Goal: Task Accomplishment & Management: Use online tool/utility

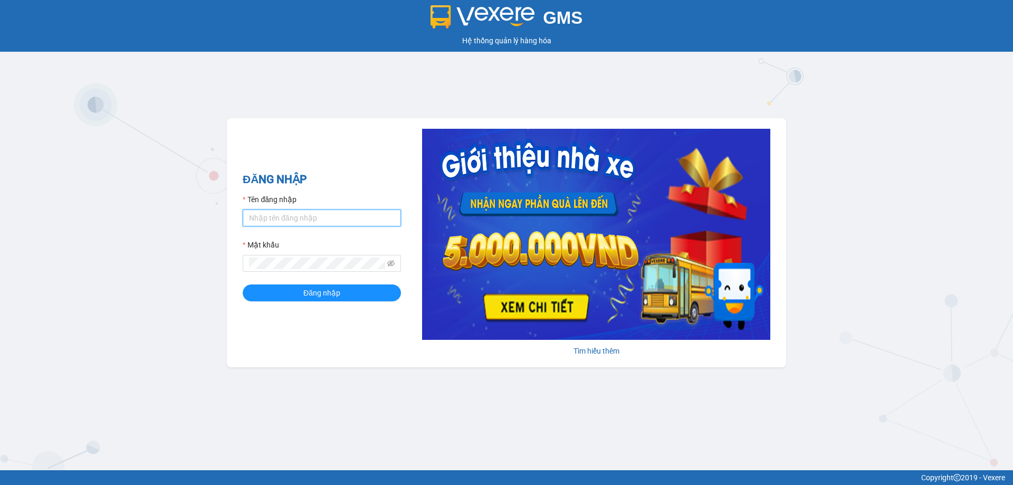
click at [316, 214] on input "Tên đăng nhập" at bounding box center [322, 217] width 158 height 17
type input "hoa1.ct"
click at [323, 285] on button "Đăng nhập" at bounding box center [322, 292] width 158 height 17
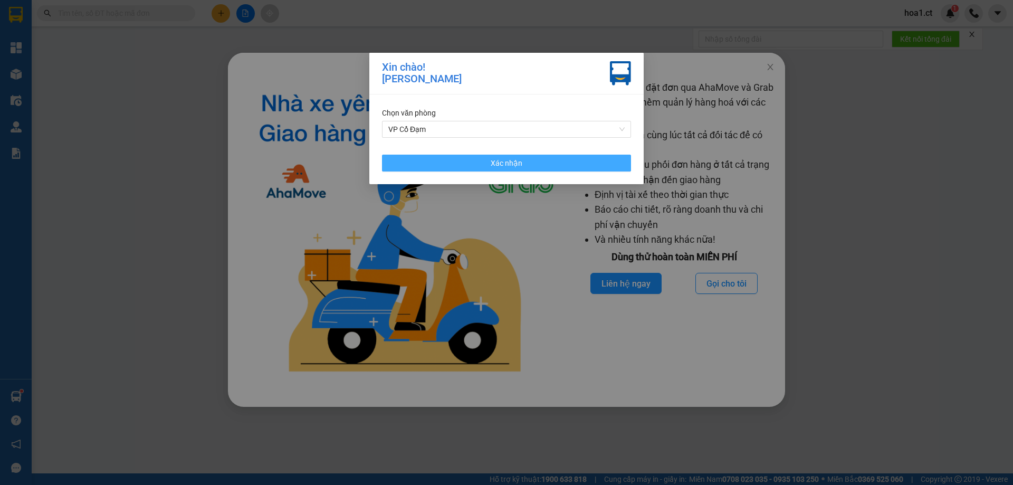
click at [517, 163] on span "Xác nhận" at bounding box center [507, 163] width 32 height 12
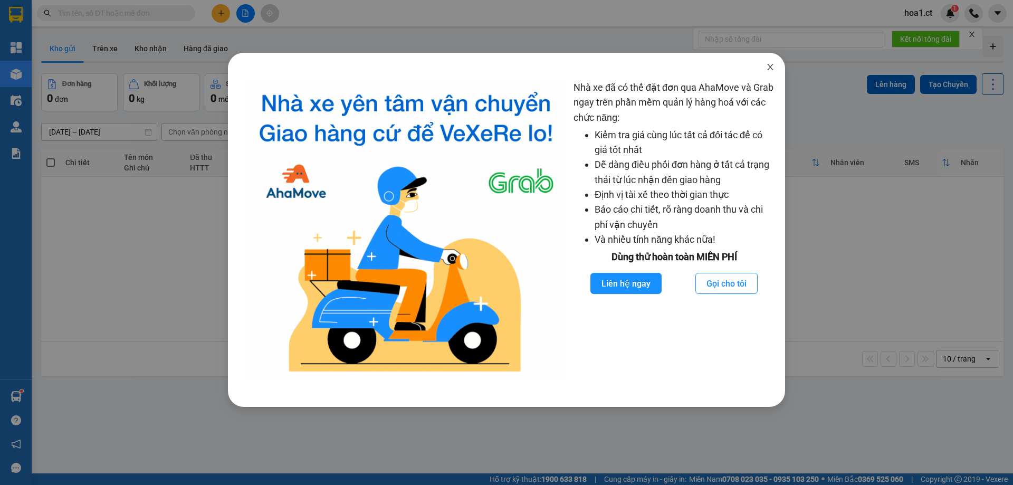
click at [772, 72] on span "Close" at bounding box center [771, 68] width 30 height 30
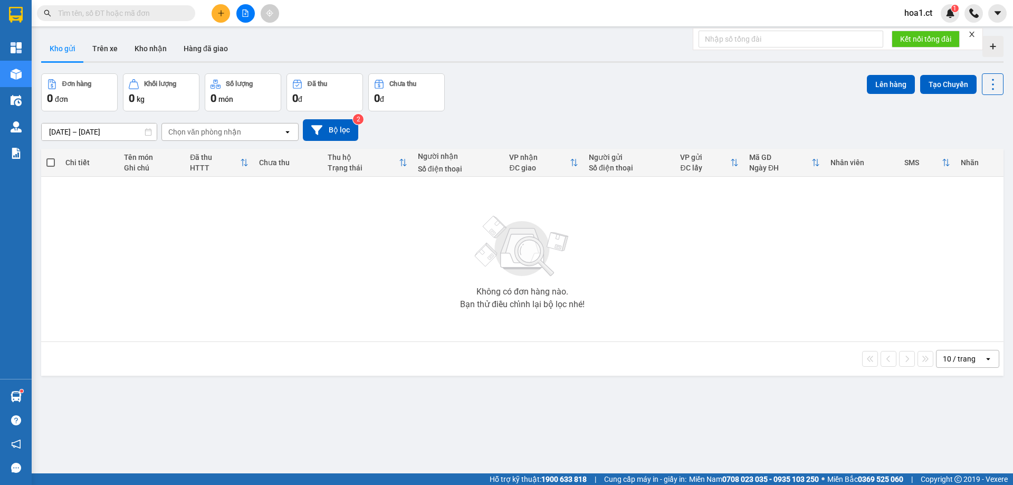
click at [154, 18] on input "text" at bounding box center [120, 13] width 125 height 12
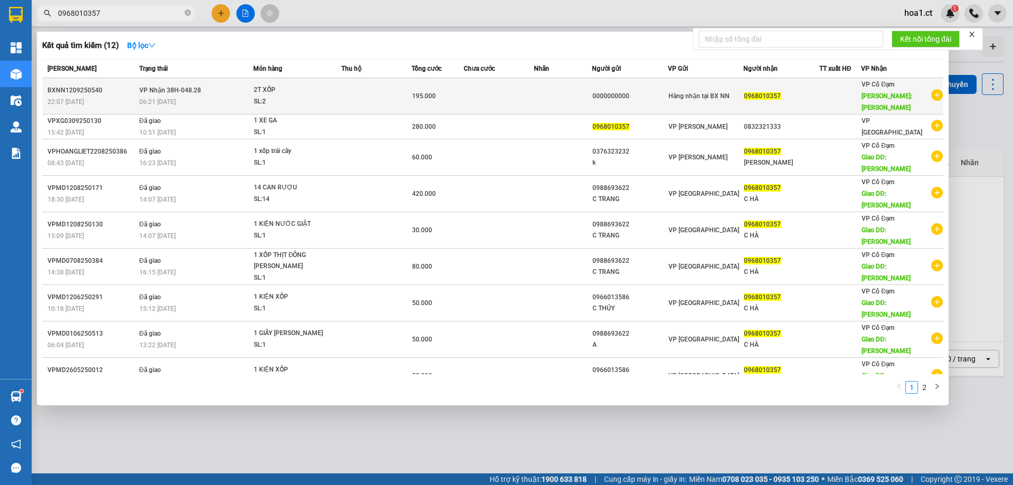
type input "0968010357"
click at [208, 96] on div "06:21 [DATE]" at bounding box center [195, 102] width 113 height 12
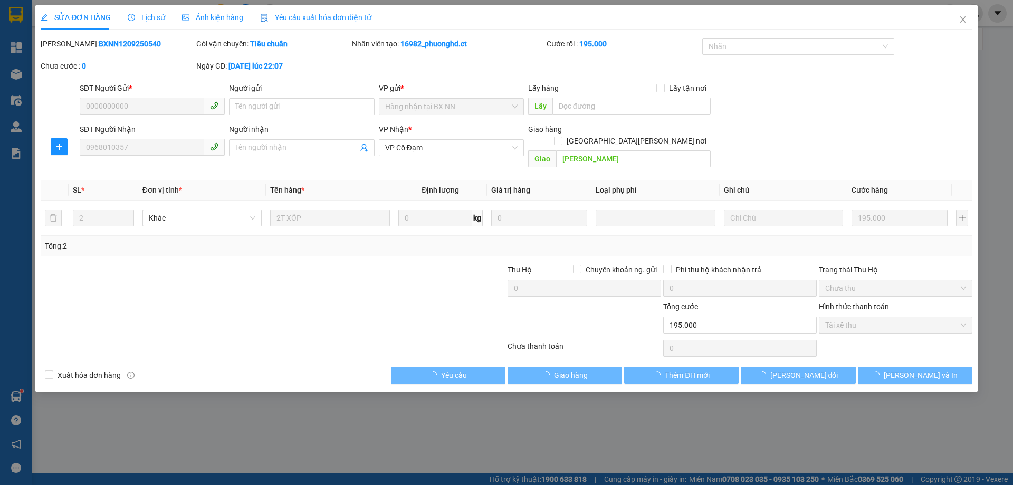
type input "0000000000"
type input "0968010357"
type input "[PERSON_NAME]"
type input "195.000"
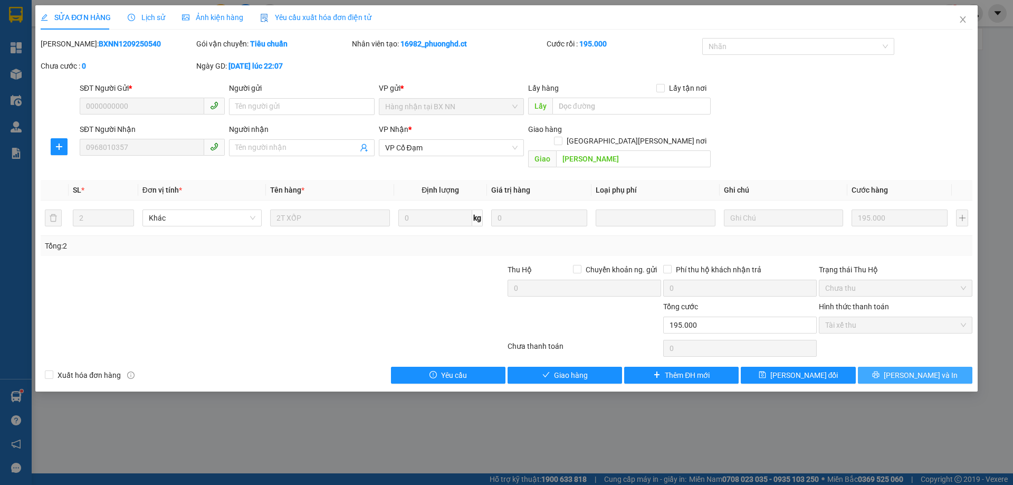
click at [911, 369] on span "[PERSON_NAME] và In" at bounding box center [921, 375] width 74 height 12
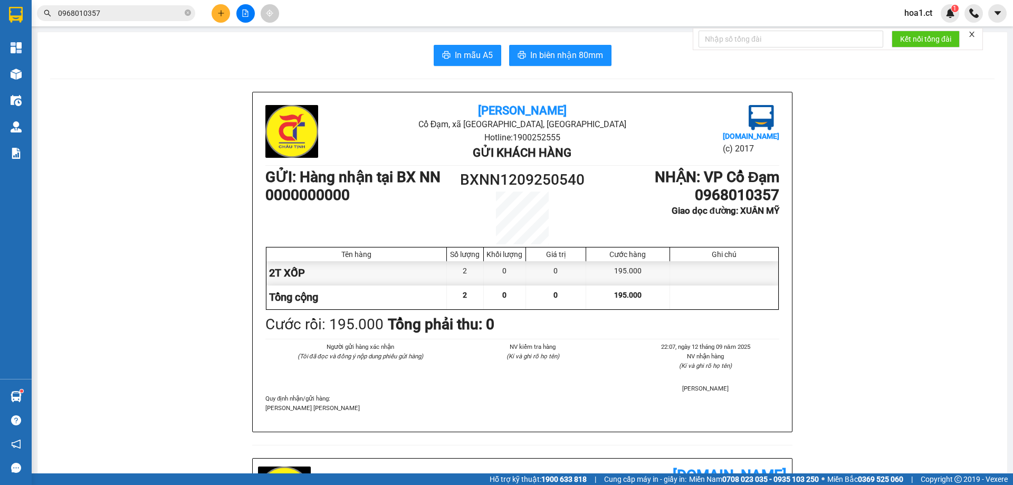
click at [126, 14] on input "0968010357" at bounding box center [120, 13] width 125 height 12
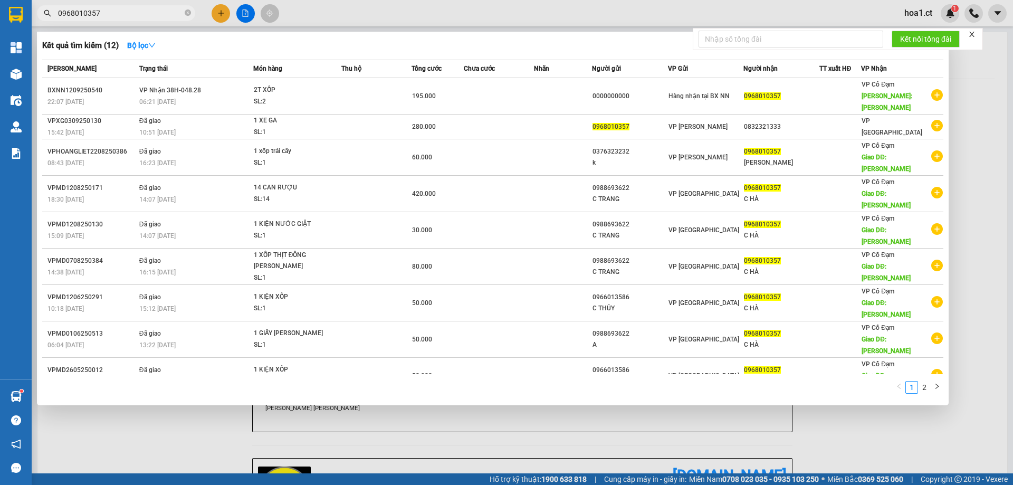
click at [126, 14] on input "0968010357" at bounding box center [120, 13] width 125 height 12
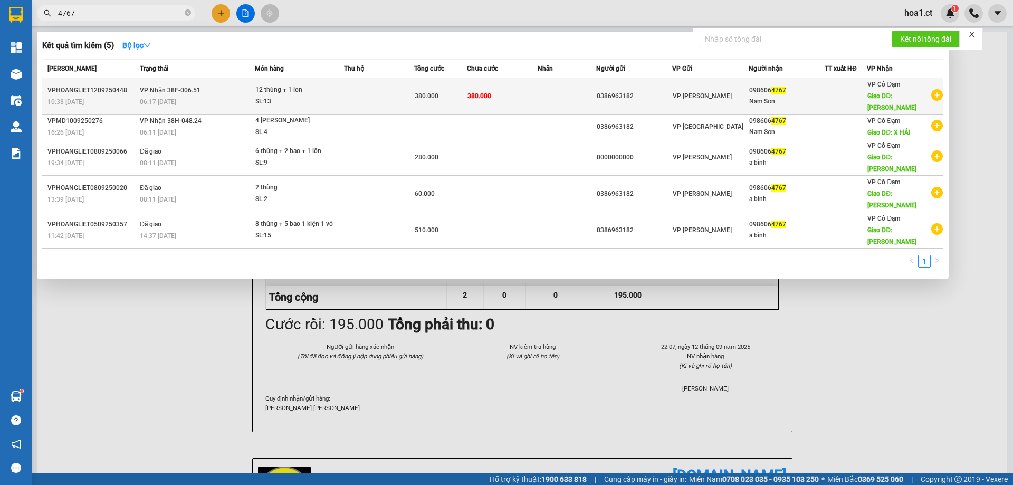
type input "4767"
click at [204, 89] on td "[PERSON_NAME] 38F-006.51 06:17 [DATE]" at bounding box center [195, 96] width 117 height 36
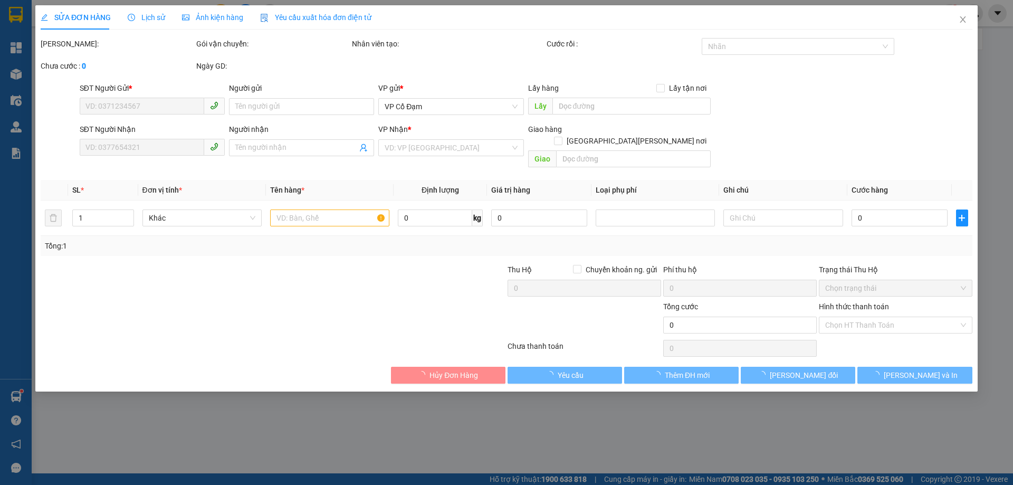
type input "0386963182"
type input "0986064767"
type input "Nam Sơn"
type input "[PERSON_NAME]"
type input "380.000"
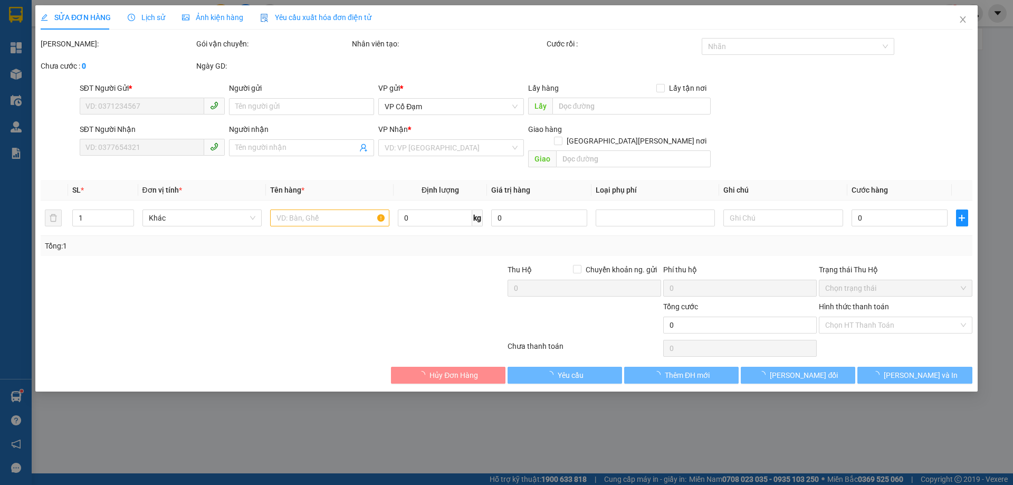
type input "380.000"
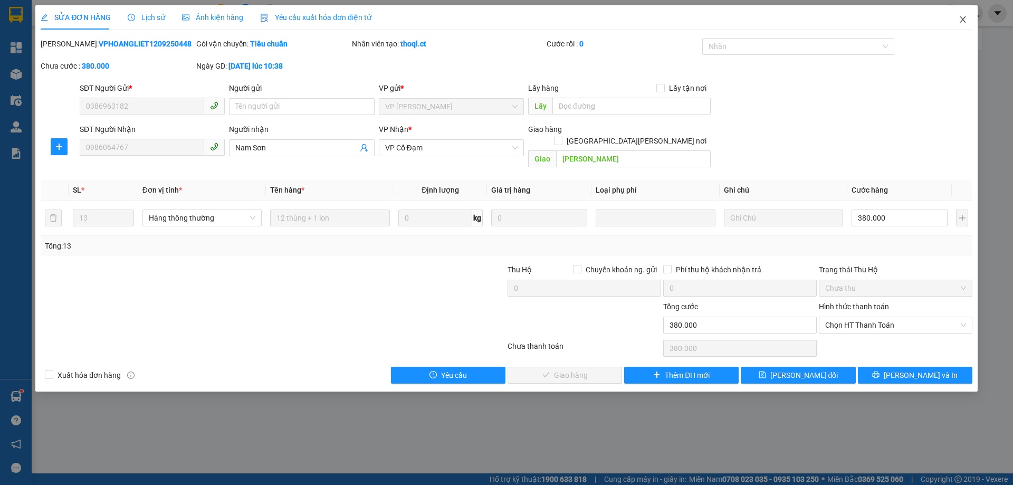
click at [960, 16] on icon "close" at bounding box center [963, 19] width 8 height 8
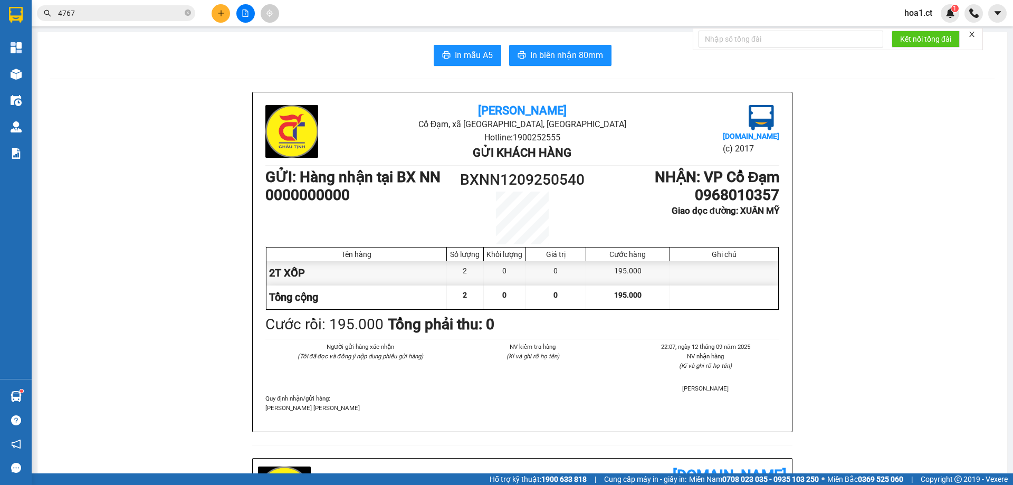
click at [125, 19] on span "4767" at bounding box center [116, 13] width 158 height 16
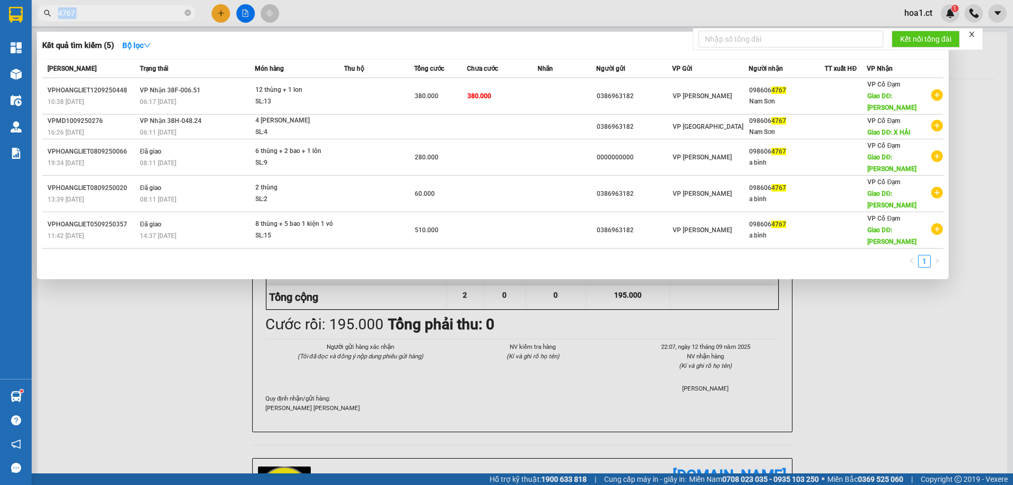
click at [125, 19] on span "4767" at bounding box center [116, 13] width 158 height 16
click at [164, 18] on input "4767" at bounding box center [120, 13] width 125 height 12
click at [163, 19] on span "4767" at bounding box center [116, 13] width 158 height 16
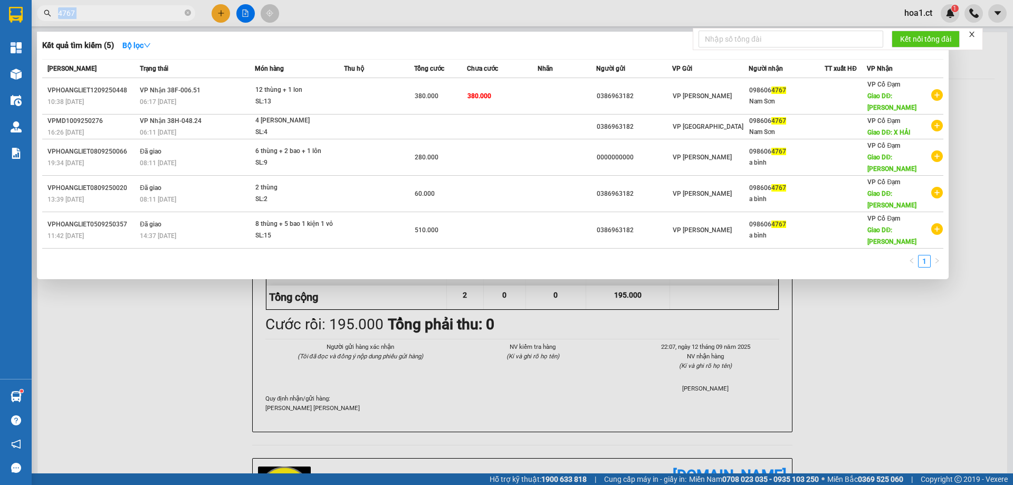
click at [163, 19] on span "4767" at bounding box center [116, 13] width 158 height 16
click at [186, 13] on icon "close-circle" at bounding box center [188, 12] width 6 height 6
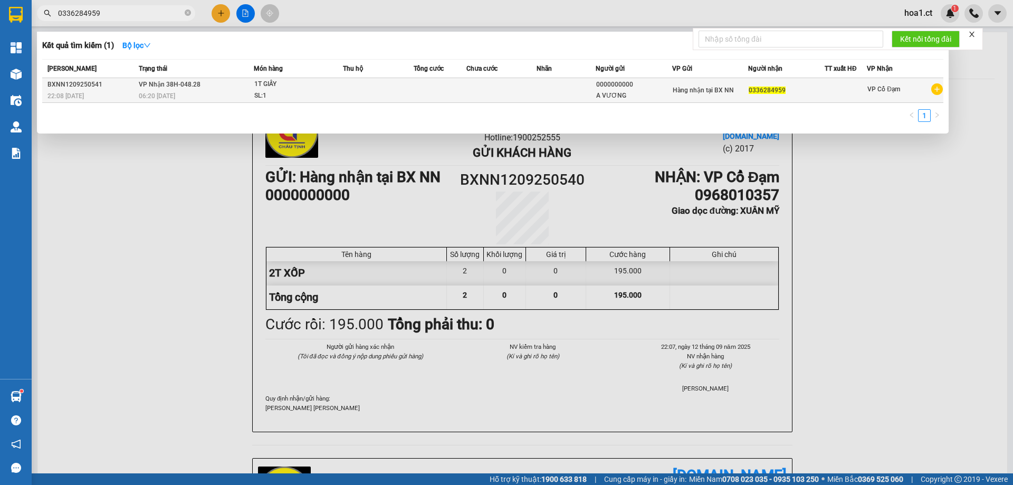
type input "0336284959"
click at [381, 84] on td at bounding box center [378, 90] width 71 height 25
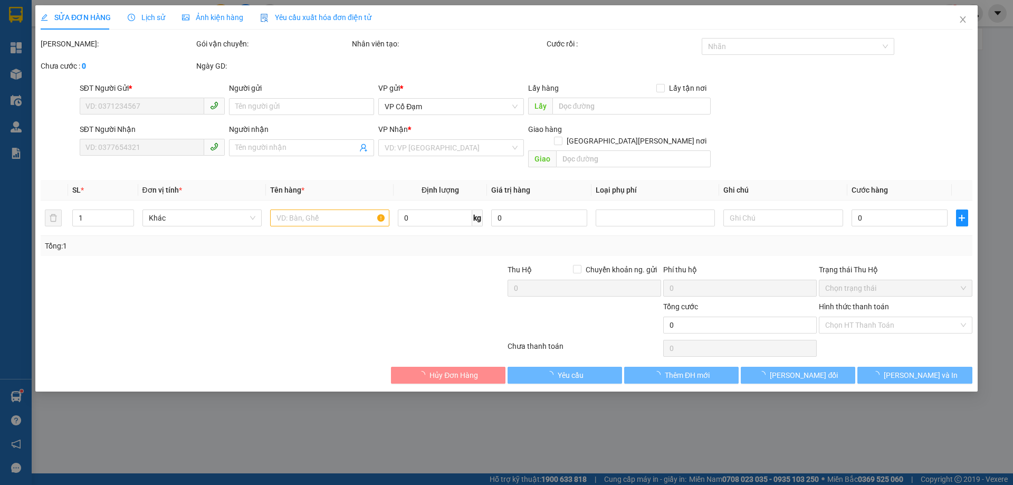
type input "0000000000"
type input "A VƯƠNG"
type input "0336284959"
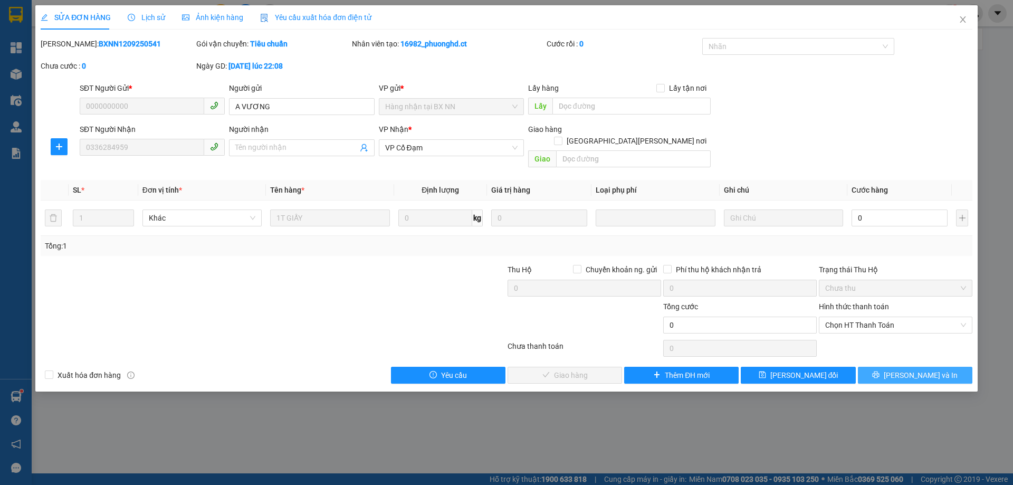
click at [907, 369] on span "[PERSON_NAME] và In" at bounding box center [921, 375] width 74 height 12
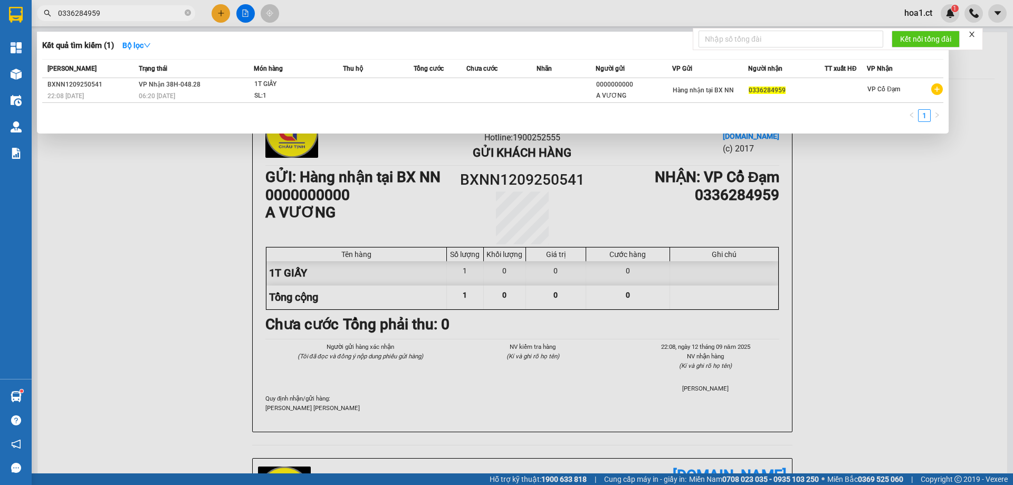
click at [126, 12] on input "0336284959" at bounding box center [120, 13] width 125 height 12
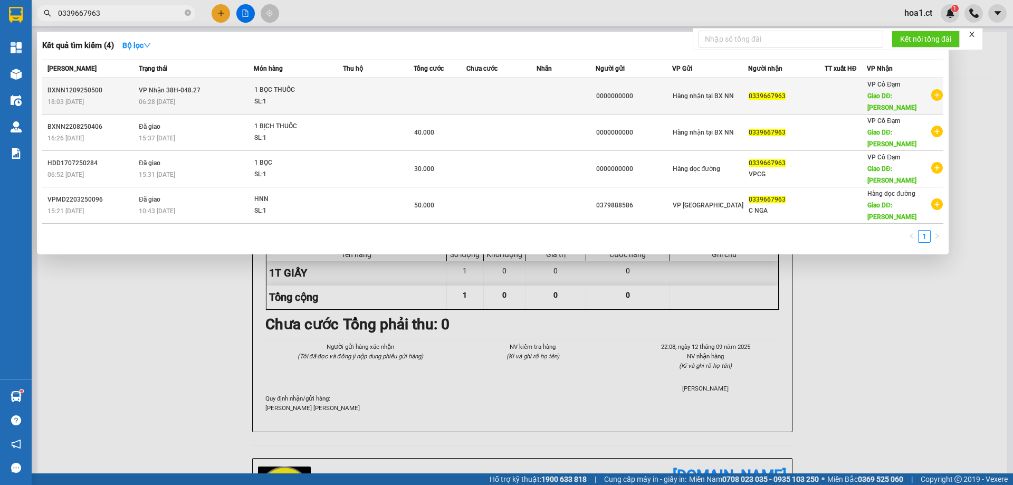
type input "0339667963"
click at [215, 101] on div "06:28 [DATE]" at bounding box center [196, 102] width 114 height 12
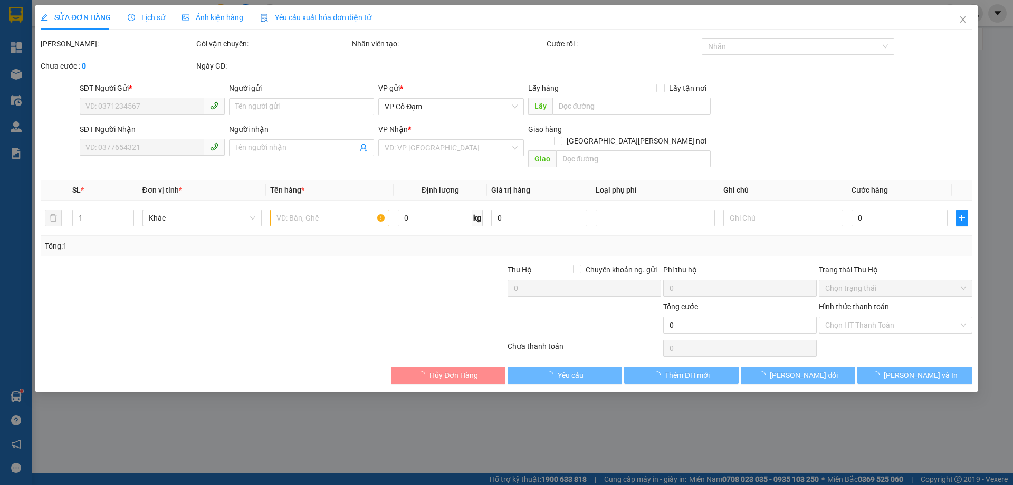
type input "0000000000"
type input "0339667963"
type input "[PERSON_NAME]"
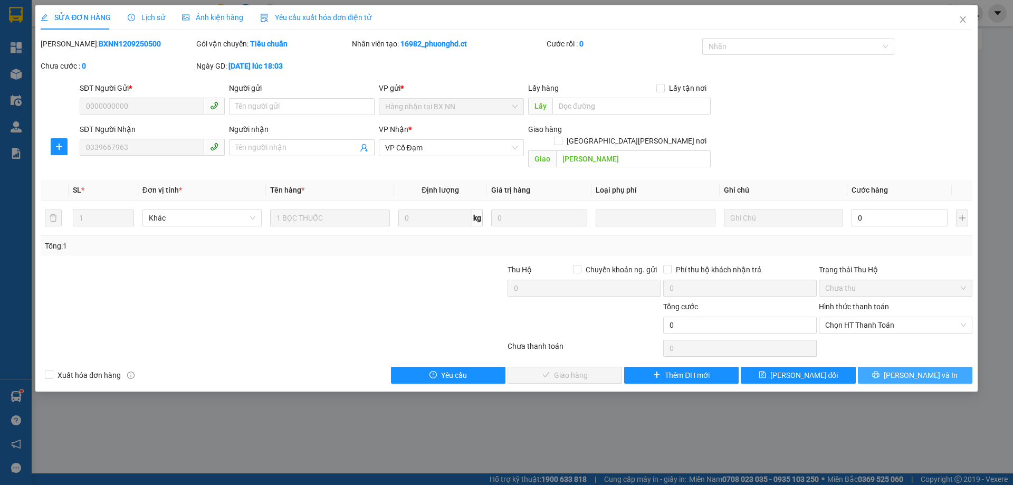
click at [919, 369] on span "[PERSON_NAME] và In" at bounding box center [921, 375] width 74 height 12
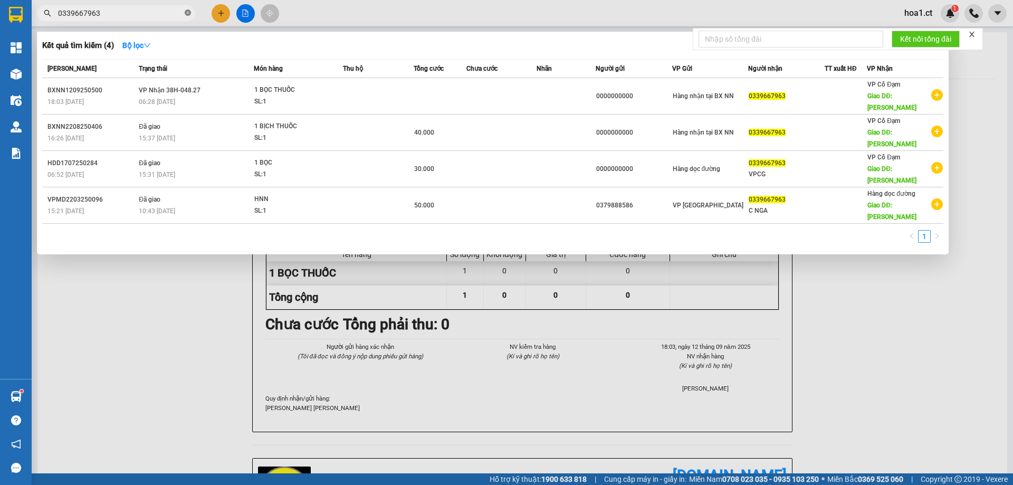
click at [188, 12] on icon "close-circle" at bounding box center [188, 12] width 6 height 6
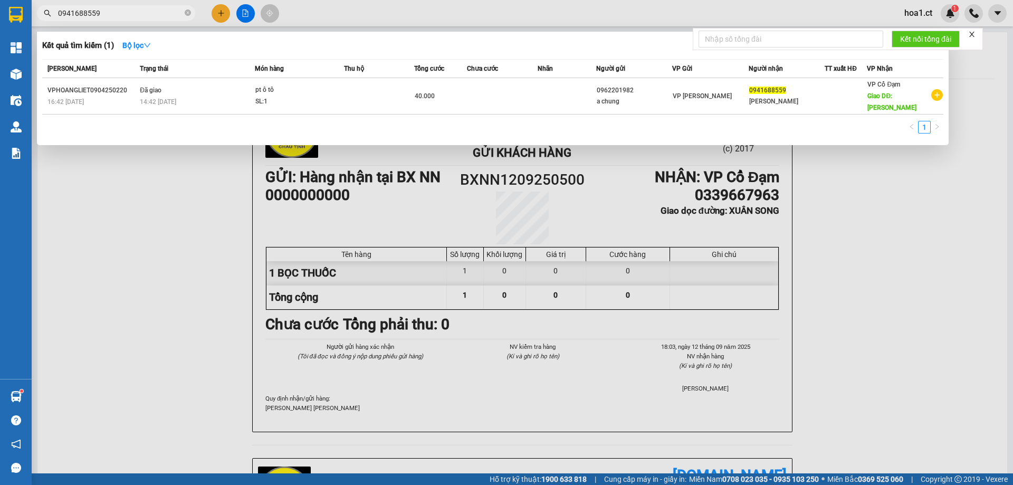
click at [114, 17] on input "0941688559" at bounding box center [120, 13] width 125 height 12
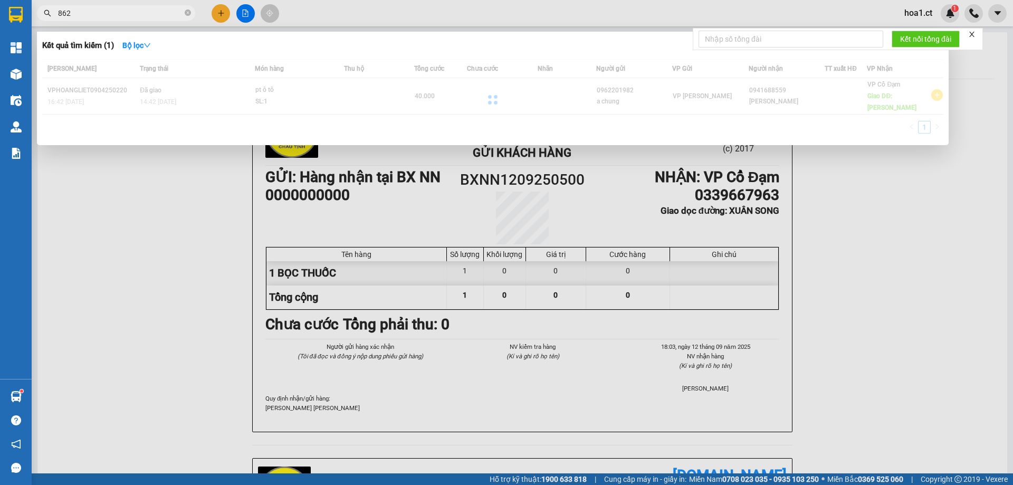
type input "862"
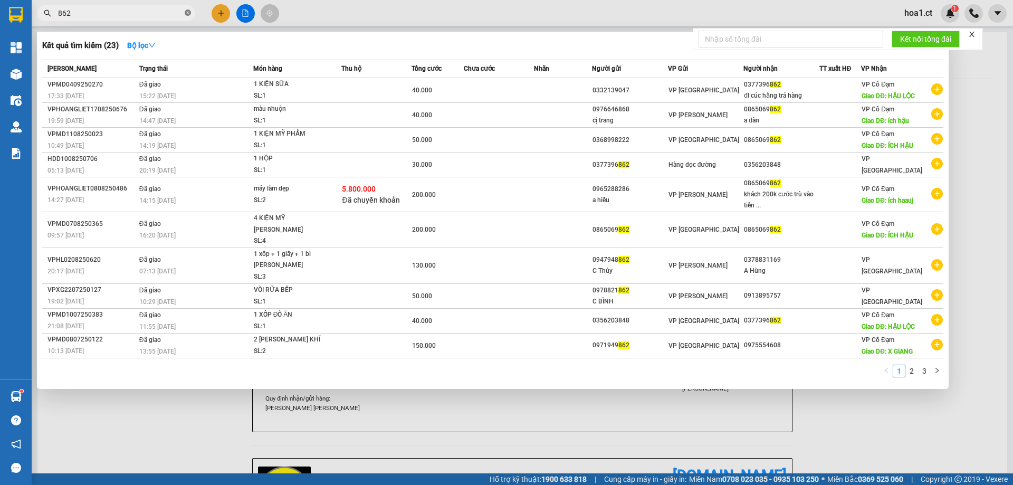
click at [187, 12] on icon "close-circle" at bounding box center [188, 12] width 6 height 6
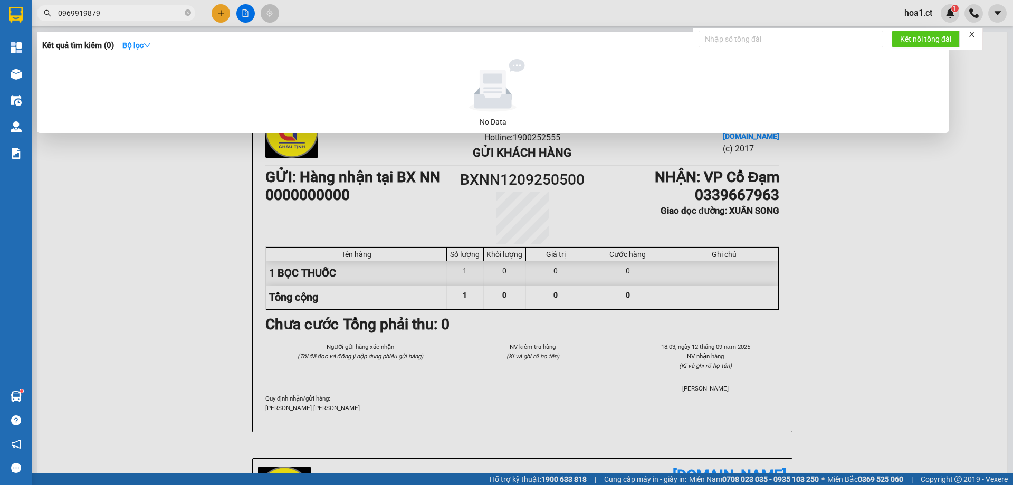
click at [148, 17] on input "0969919879" at bounding box center [120, 13] width 125 height 12
type input "0969919879"
click at [217, 12] on div at bounding box center [506, 242] width 1013 height 485
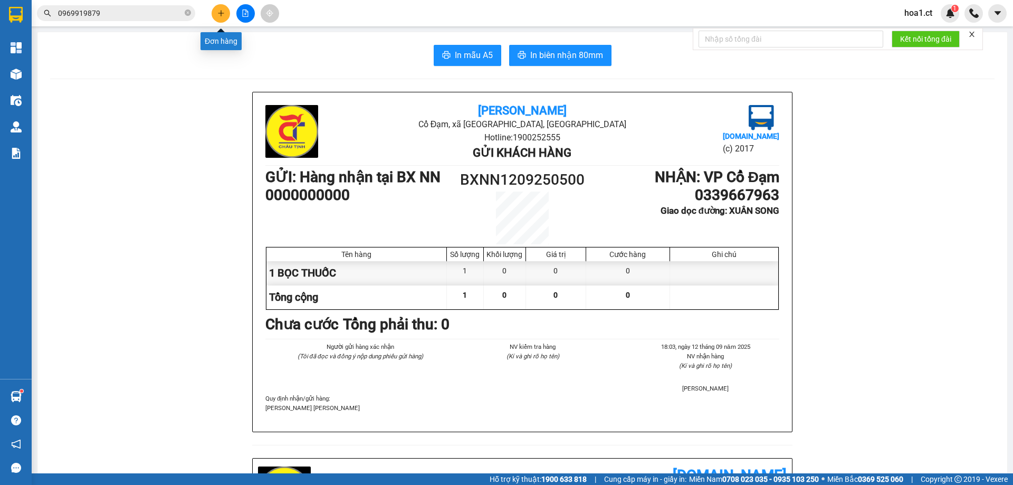
click at [221, 13] on icon "plus" at bounding box center [221, 13] width 6 height 1
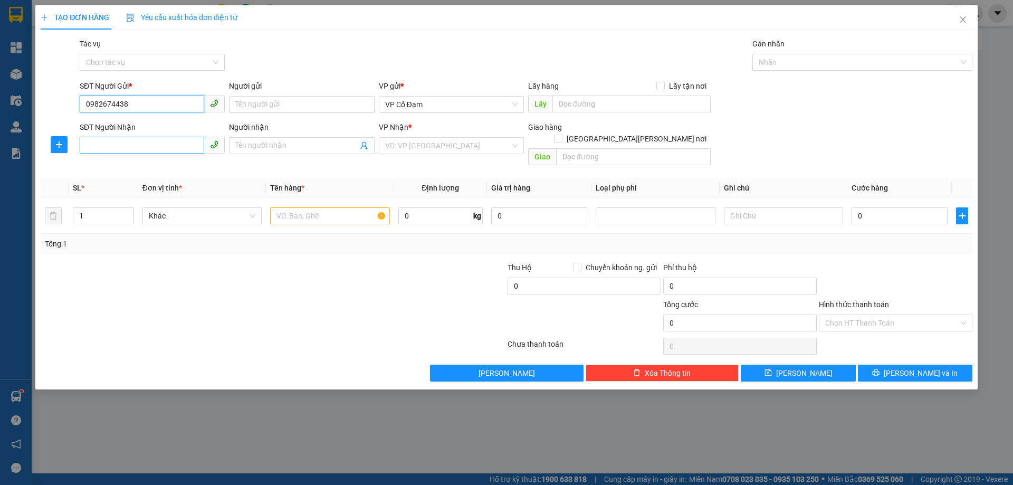
type input "0982674438"
click at [155, 146] on input "SĐT Người Nhận" at bounding box center [142, 145] width 125 height 17
type input "0969916879"
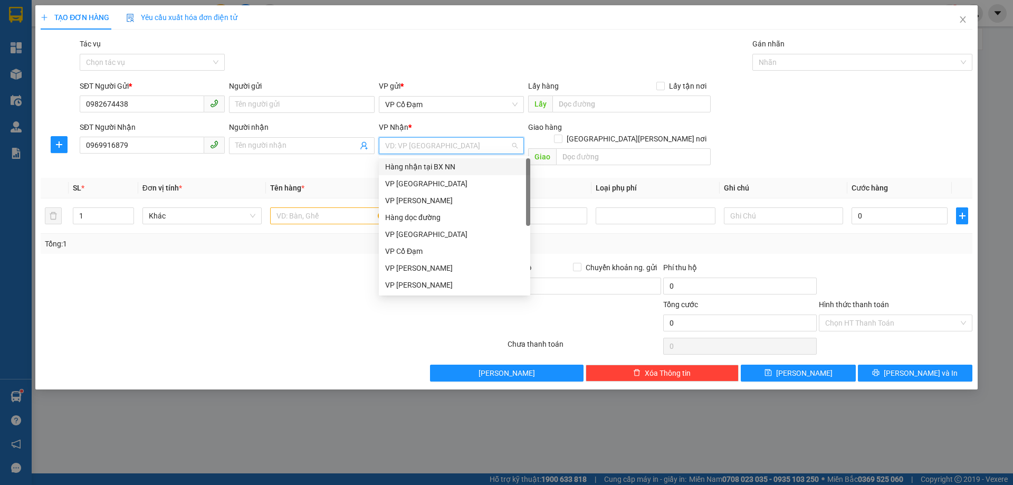
click at [438, 144] on input "search" at bounding box center [447, 146] width 125 height 16
click at [418, 251] on div "VP Cổ Đạm" at bounding box center [454, 251] width 139 height 12
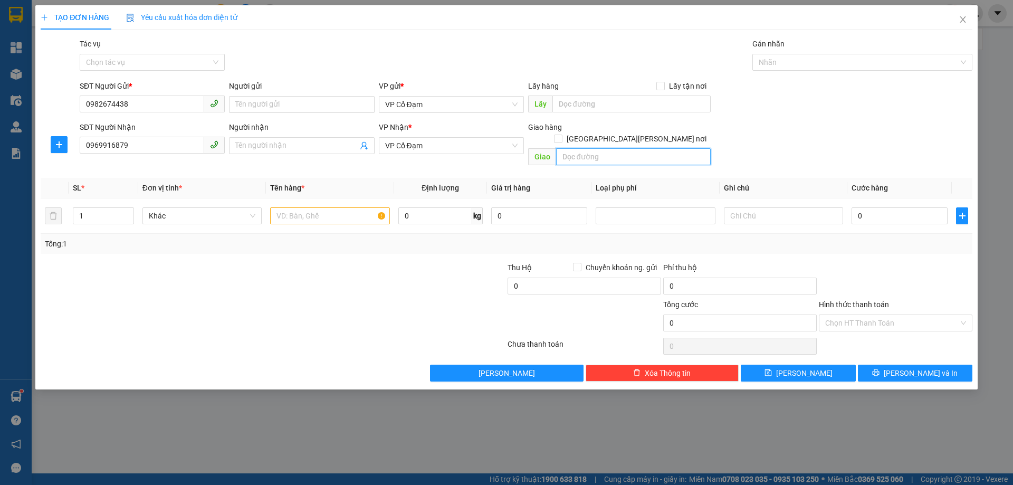
click at [602, 152] on input "text" at bounding box center [633, 156] width 155 height 17
type input "X An"
click at [337, 210] on input "text" at bounding box center [329, 215] width 119 height 17
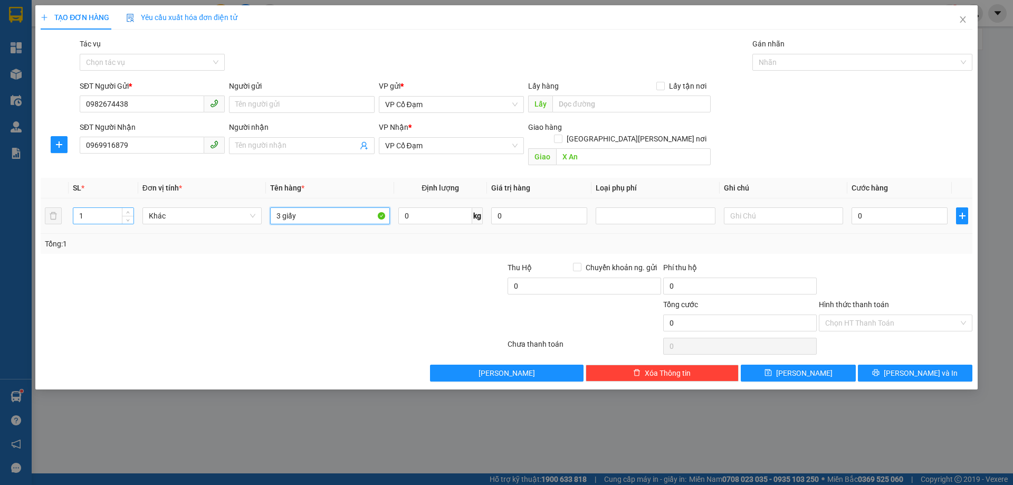
type input "3 giấy"
click at [109, 209] on input "1" at bounding box center [103, 216] width 60 height 16
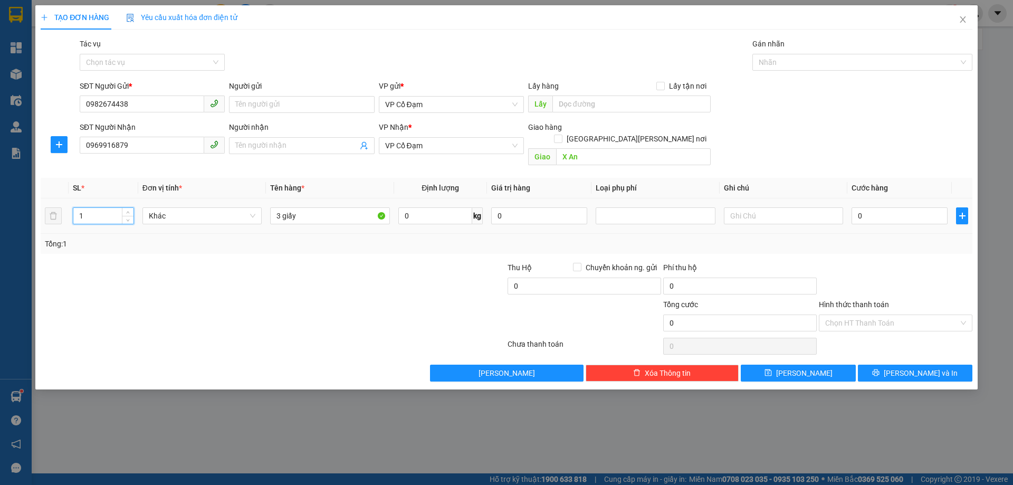
click at [109, 209] on input "1" at bounding box center [103, 216] width 60 height 16
type input "3"
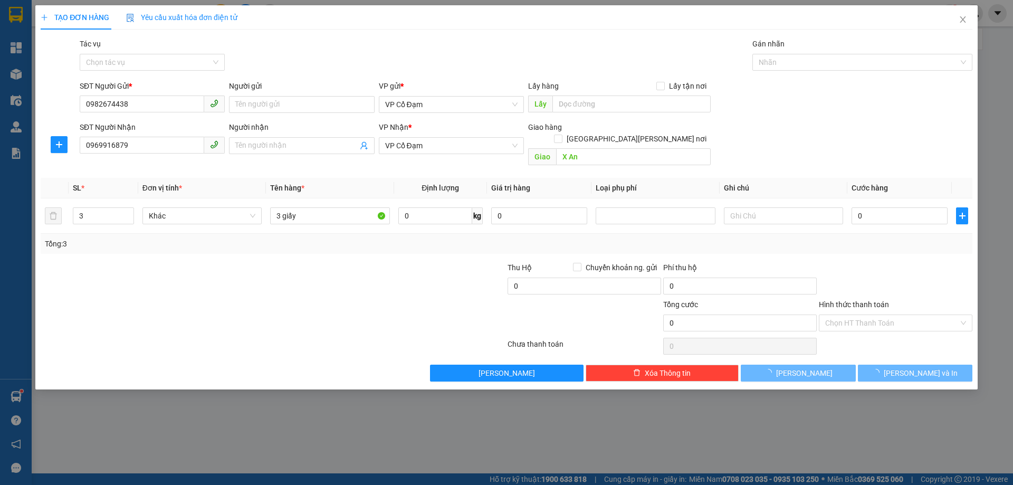
click at [399, 299] on div at bounding box center [429, 317] width 156 height 37
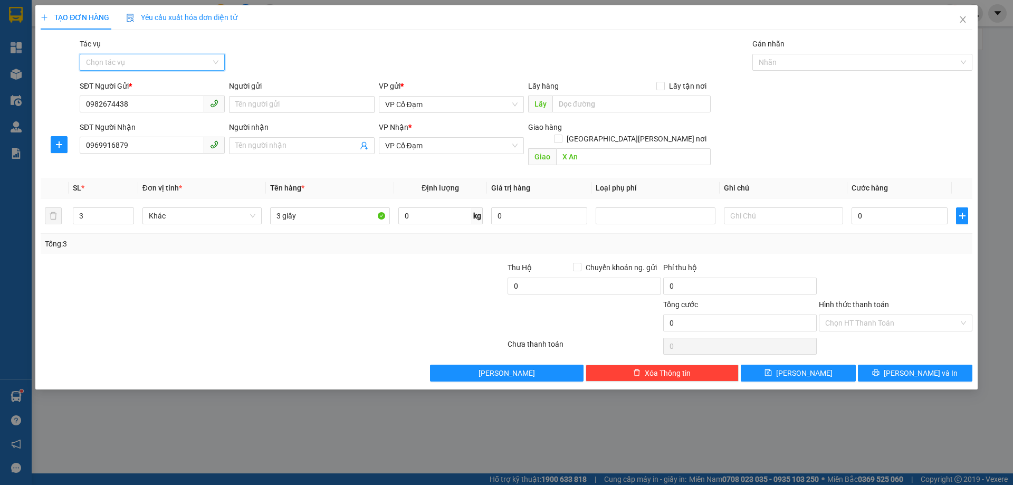
click at [137, 69] on input "Tác vụ" at bounding box center [148, 62] width 125 height 16
click at [135, 97] on div "Nhập hàng kho nhận" at bounding box center [152, 100] width 132 height 12
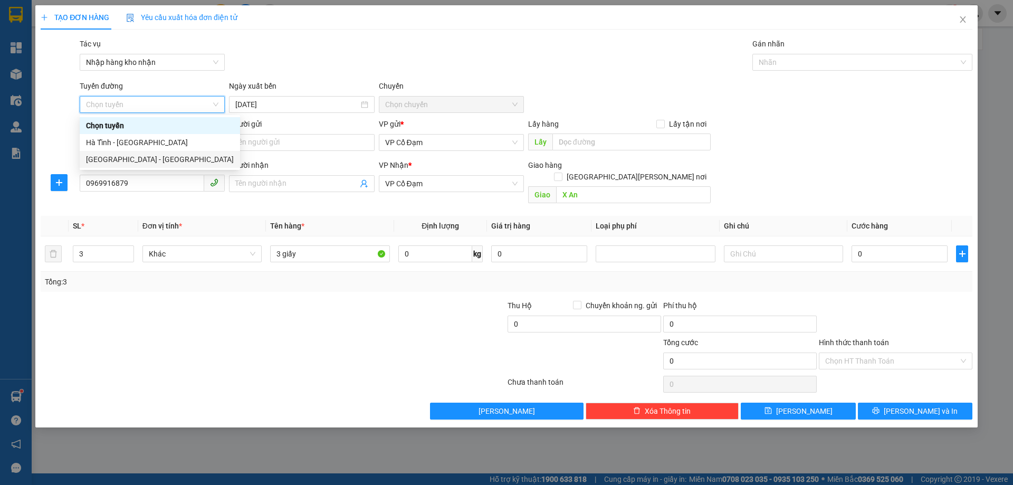
click at [147, 156] on div "[GEOGRAPHIC_DATA] - [GEOGRAPHIC_DATA]" at bounding box center [160, 160] width 148 height 12
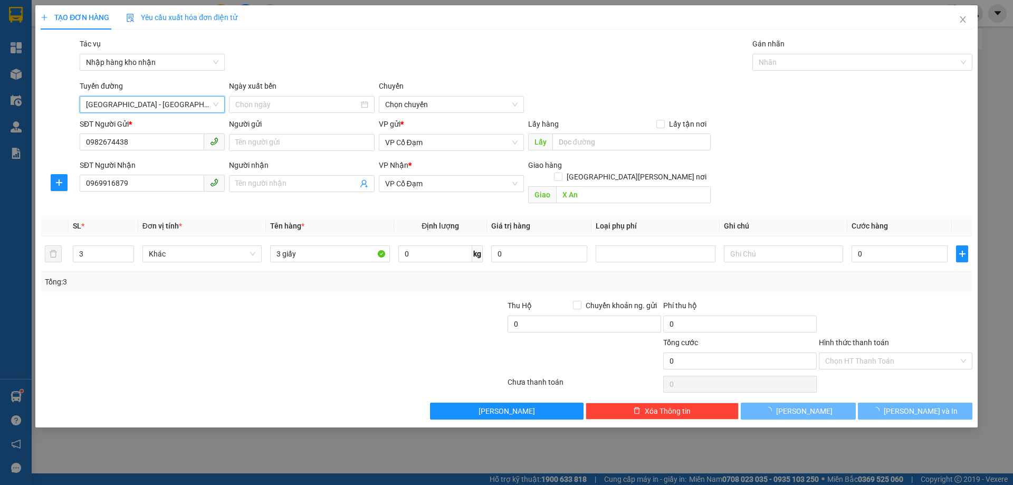
type input "[DATE]"
click at [457, 104] on span "10:00 - 38B-011.03" at bounding box center [451, 105] width 132 height 16
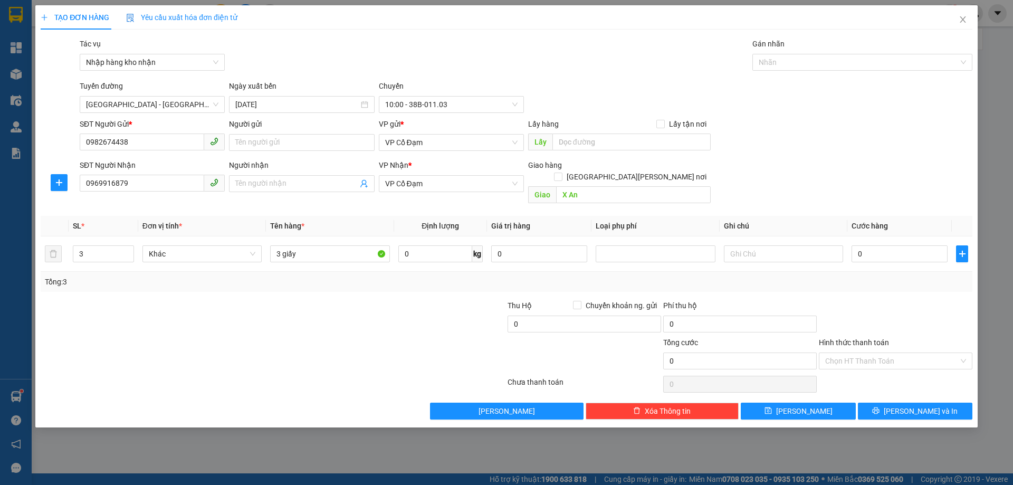
click at [581, 72] on div "Gói vận chuyển * Tiêu chuẩn Tác vụ Nhập hàng kho nhận Gán nhãn Nhãn" at bounding box center [526, 56] width 897 height 37
click at [323, 245] on input "3 giấy" at bounding box center [329, 253] width 119 height 17
type input "3 giấy Led"
click at [814, 403] on button "[PERSON_NAME]" at bounding box center [798, 411] width 114 height 17
type input "1"
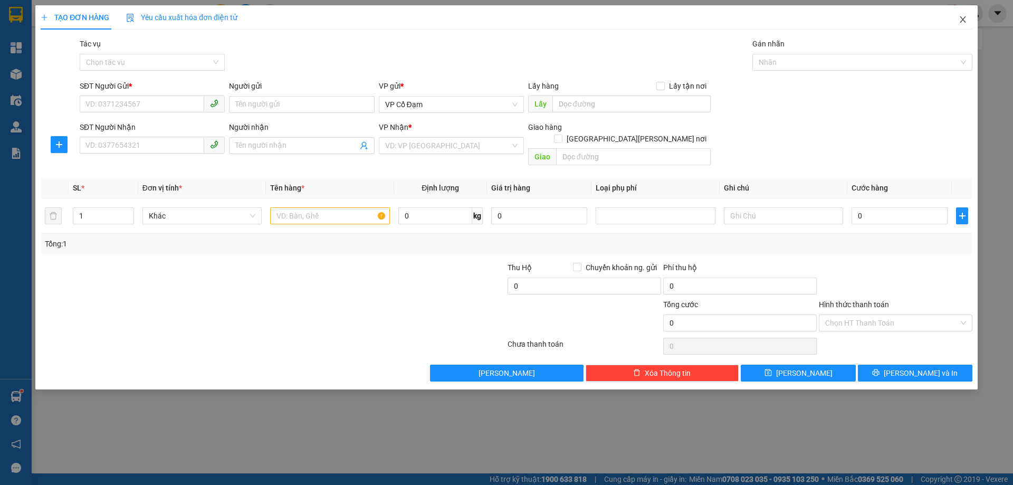
click at [967, 18] on icon "close" at bounding box center [963, 19] width 8 height 8
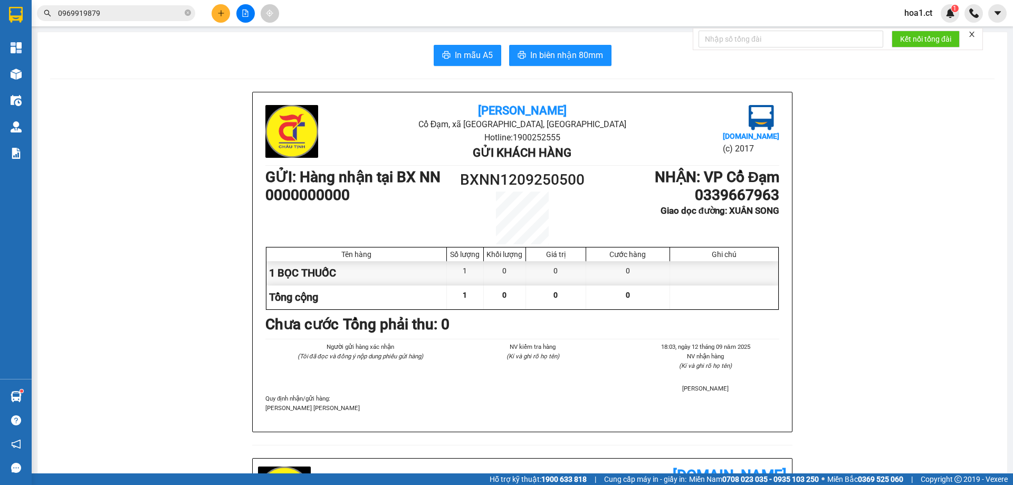
click at [111, 13] on input "0969919879" at bounding box center [120, 13] width 125 height 12
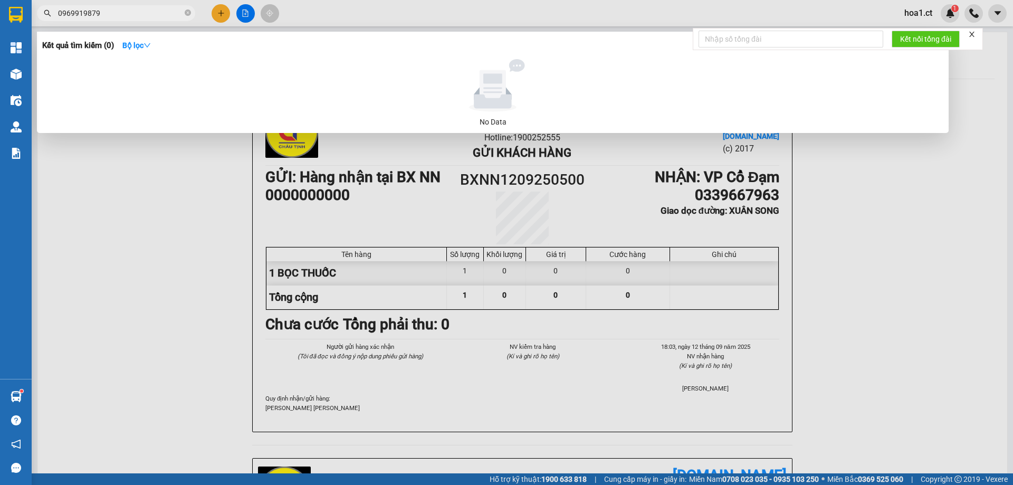
click at [111, 13] on input "0969919879" at bounding box center [120, 13] width 125 height 12
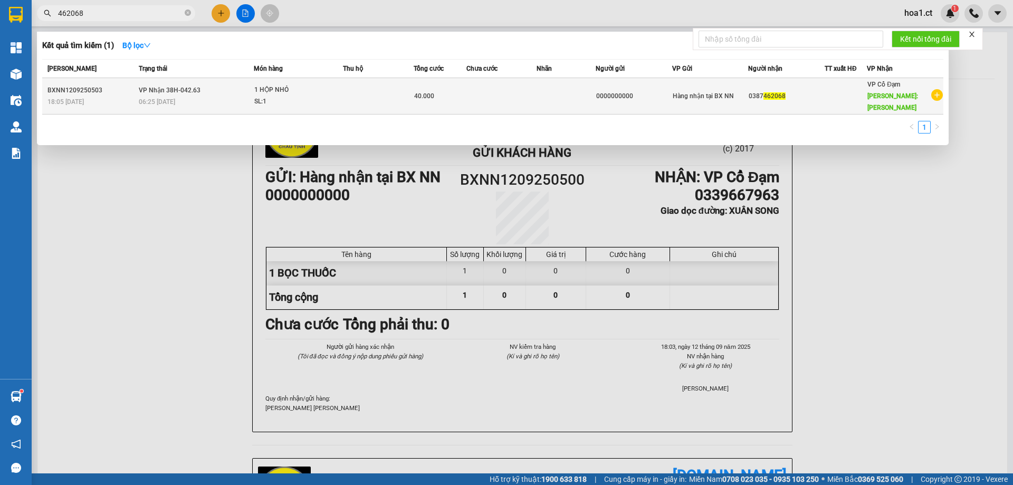
type input "462068"
click at [340, 90] on span "1 HỘP NHỎ SL: 1" at bounding box center [298, 95] width 88 height 23
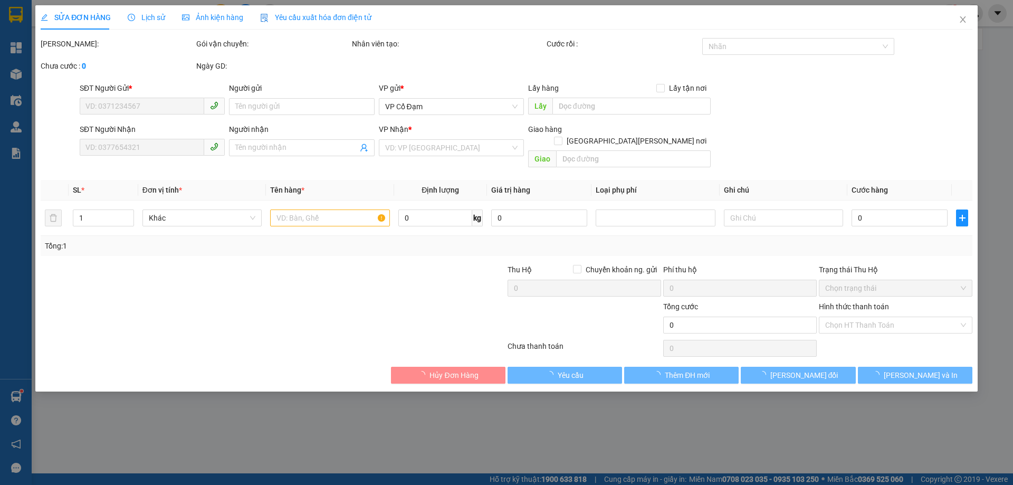
type input "0000000000"
type input "0387462068"
type input "[PERSON_NAME]"
type input "40.000"
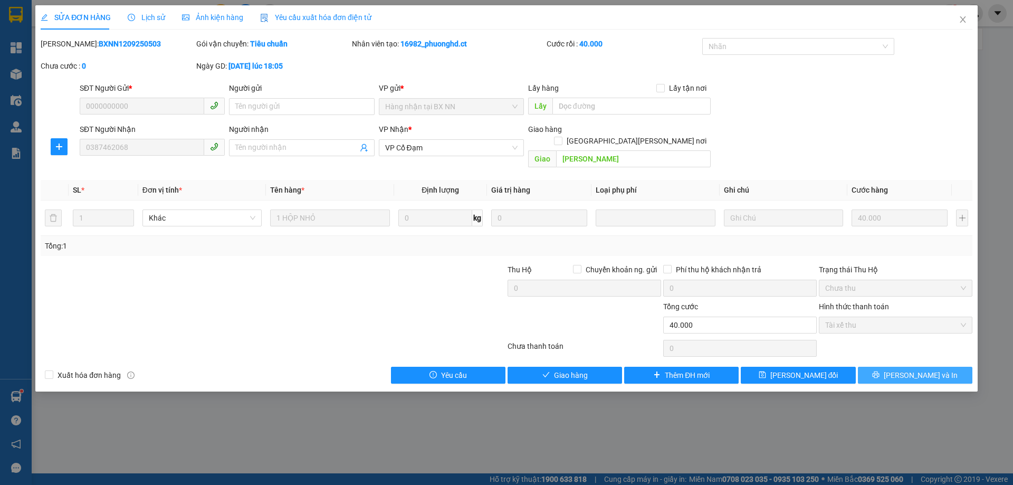
click at [942, 367] on button "[PERSON_NAME] và In" at bounding box center [915, 375] width 114 height 17
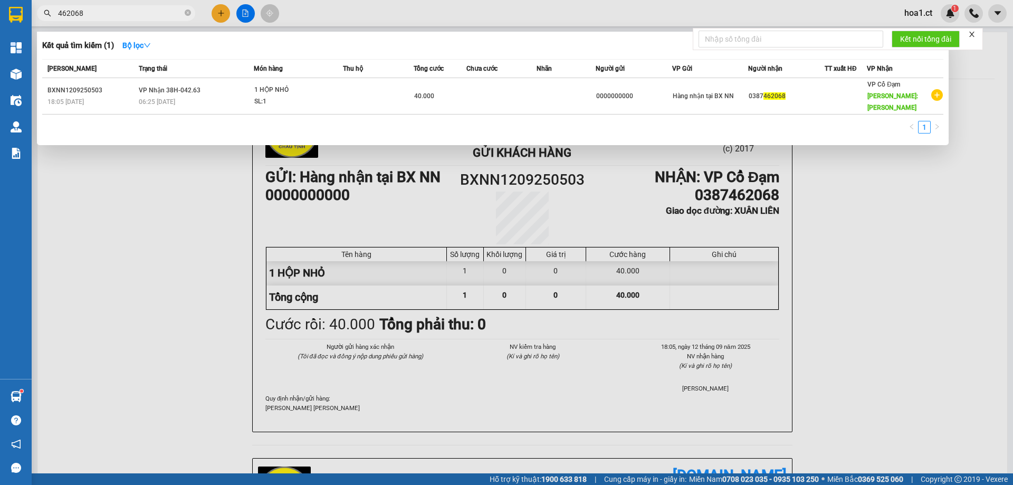
click at [165, 13] on input "462068" at bounding box center [120, 13] width 125 height 12
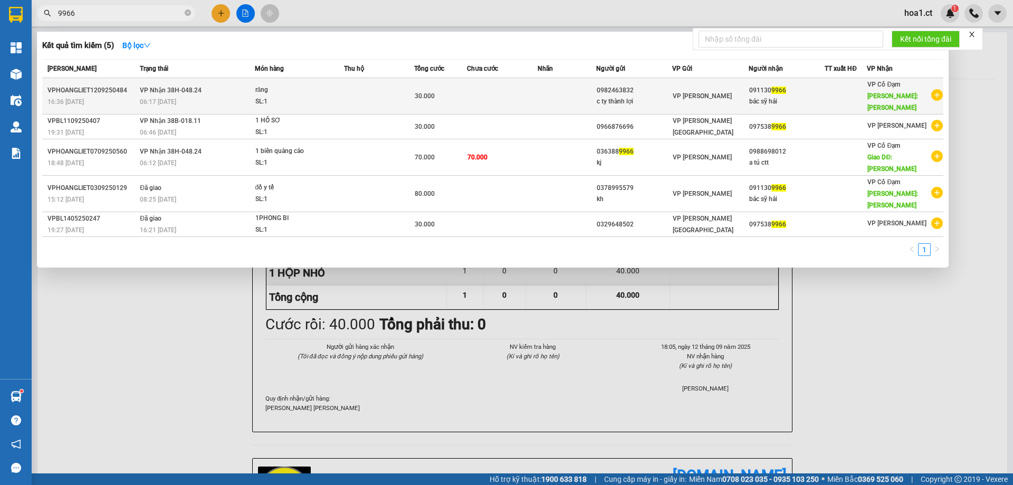
type input "9966"
click at [331, 90] on div "răng" at bounding box center [294, 90] width 79 height 12
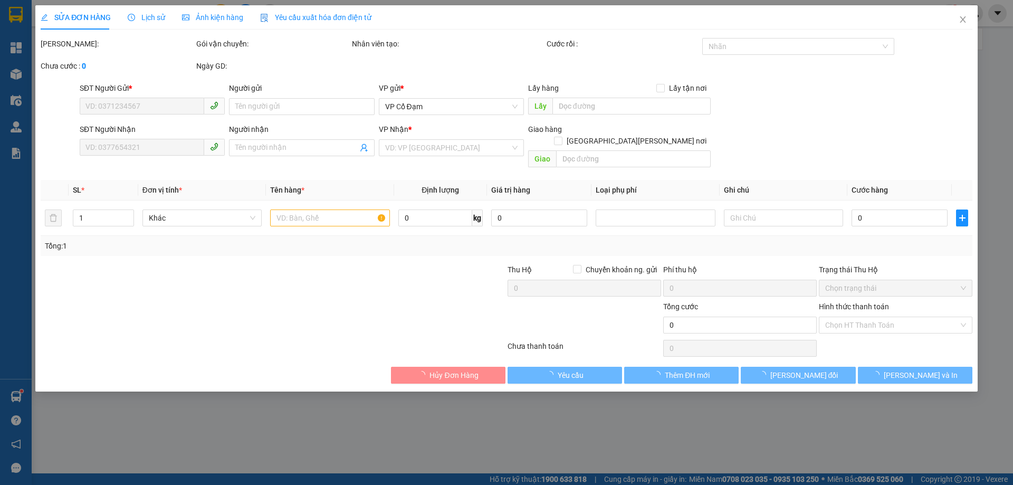
type input "0982463832"
type input "c ty thành lợi"
type input "0911309966"
type input "bác sỹ hải"
type input "xuân song"
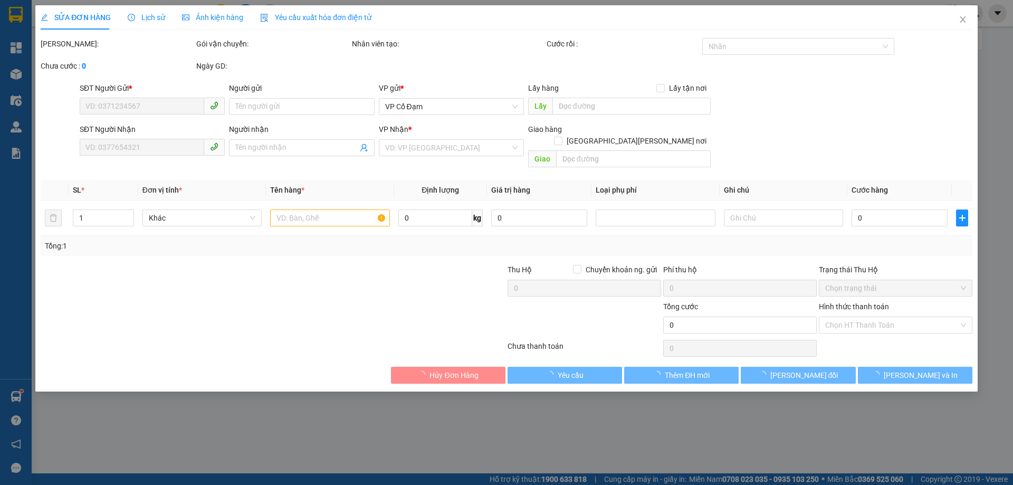
type input "30.000"
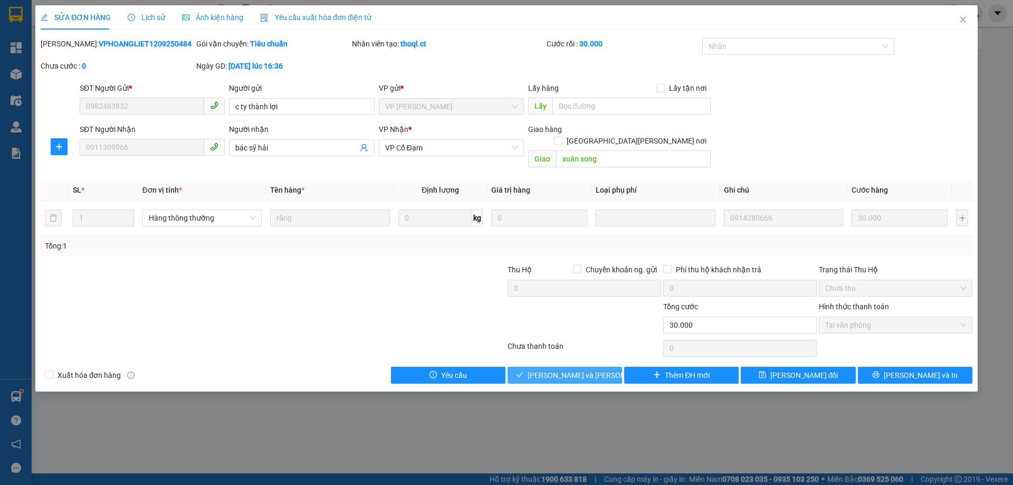
click at [596, 369] on span "[PERSON_NAME] và [PERSON_NAME] hàng" at bounding box center [599, 375] width 142 height 12
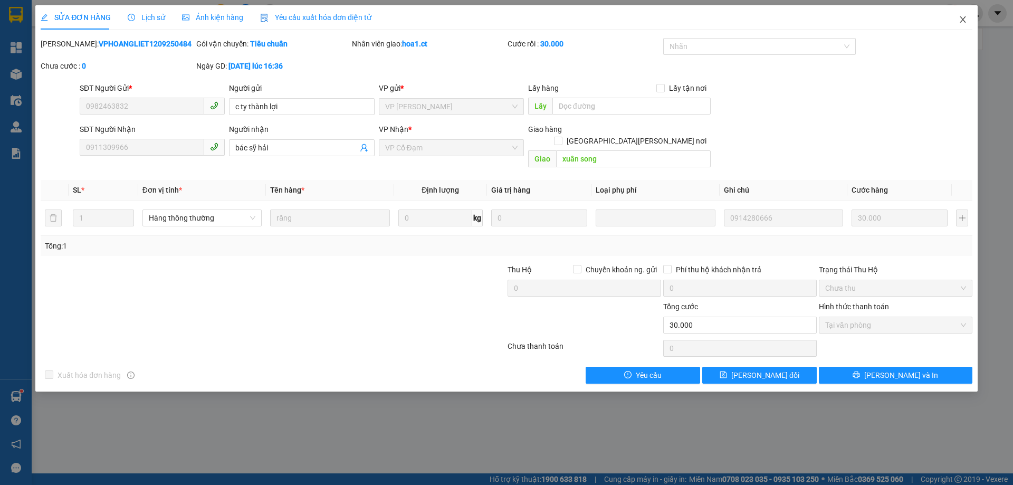
click at [963, 19] on icon "close" at bounding box center [963, 19] width 6 height 6
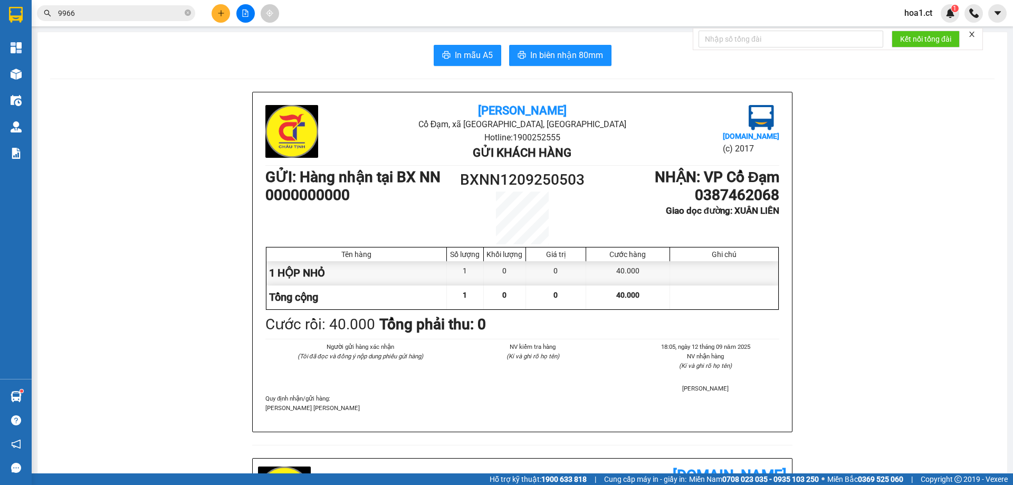
click at [117, 11] on input "9966" at bounding box center [120, 13] width 125 height 12
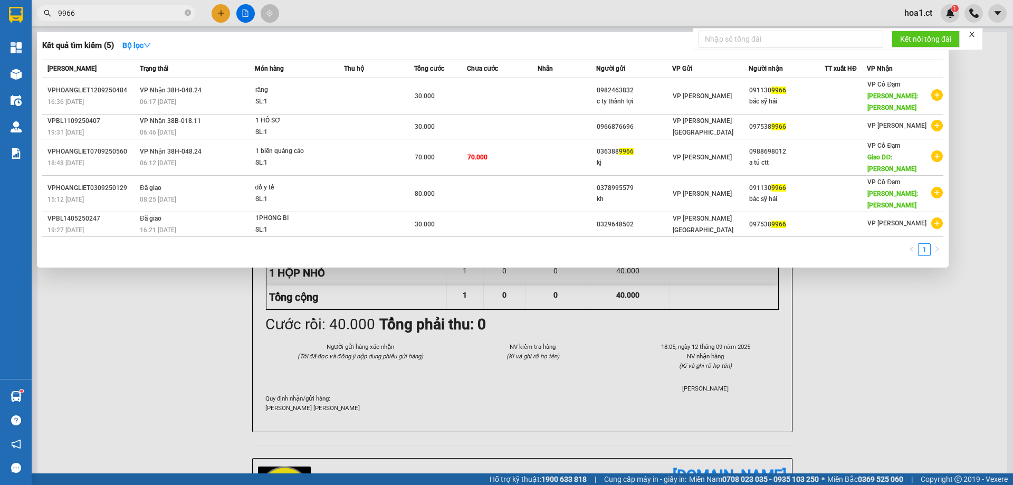
click at [117, 11] on input "9966" at bounding box center [120, 13] width 125 height 12
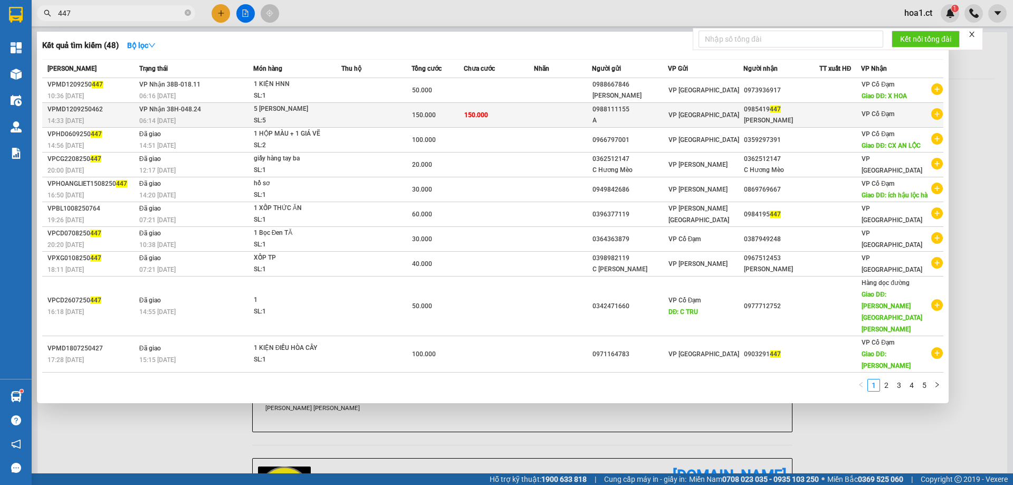
type input "447"
click at [343, 121] on td at bounding box center [376, 115] width 70 height 25
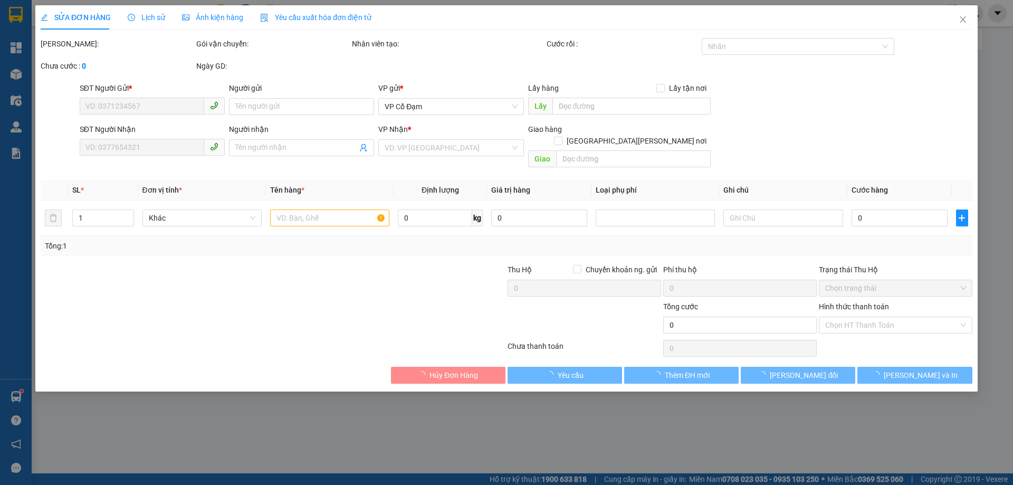
type input "0988111155"
type input "A"
type input "0985419447"
type input "[PERSON_NAME]"
type input "150.000"
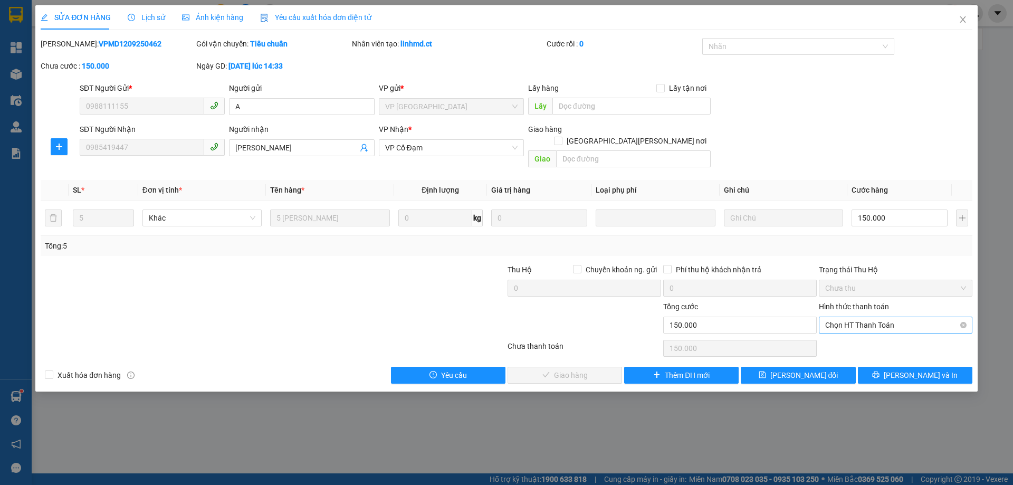
click at [853, 317] on span "Chọn HT Thanh Toán" at bounding box center [895, 325] width 141 height 16
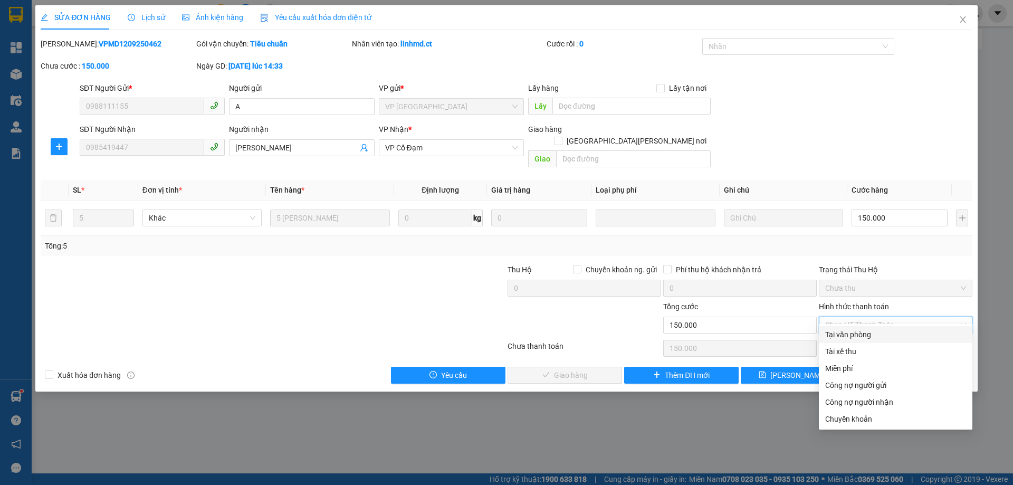
click at [851, 332] on div "Tại văn phòng" at bounding box center [895, 335] width 141 height 12
type input "0"
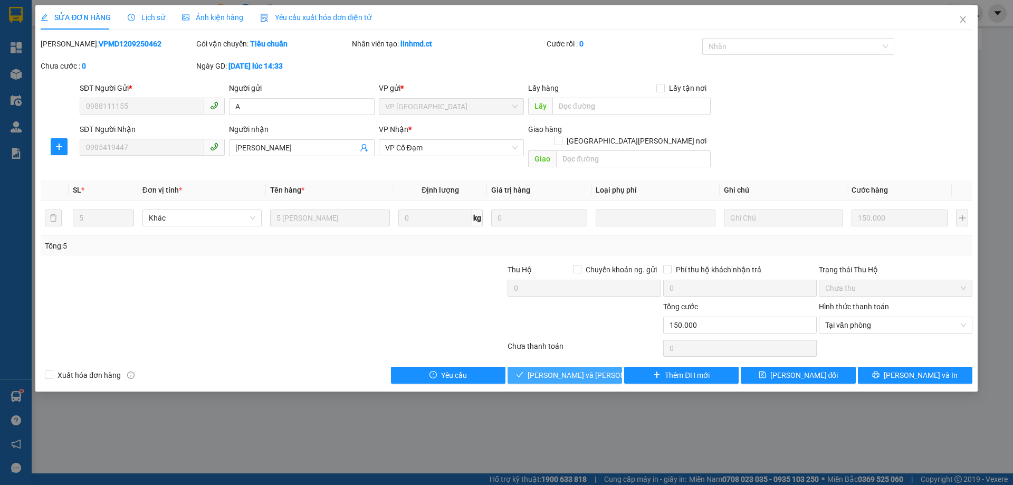
click at [541, 367] on button "[PERSON_NAME] và [PERSON_NAME] hàng" at bounding box center [565, 375] width 114 height 17
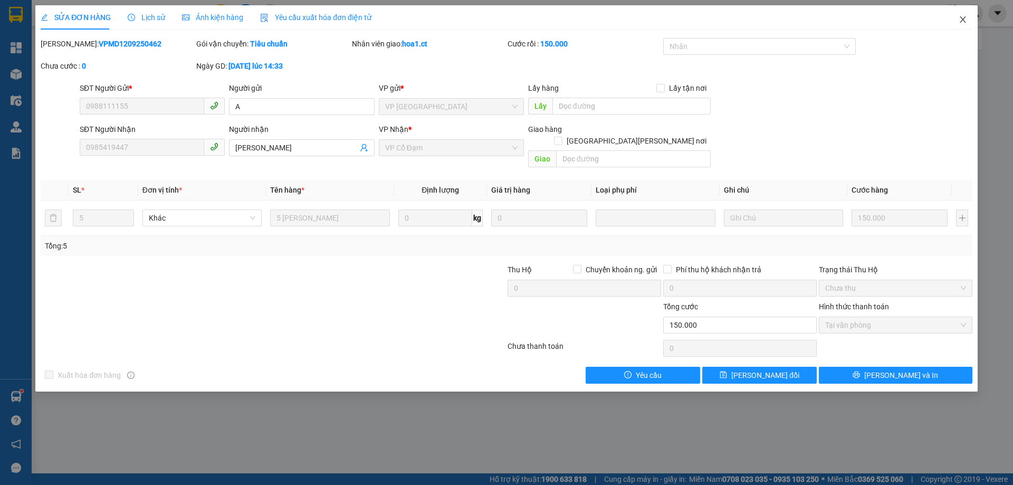
click at [965, 20] on icon "close" at bounding box center [963, 19] width 8 height 8
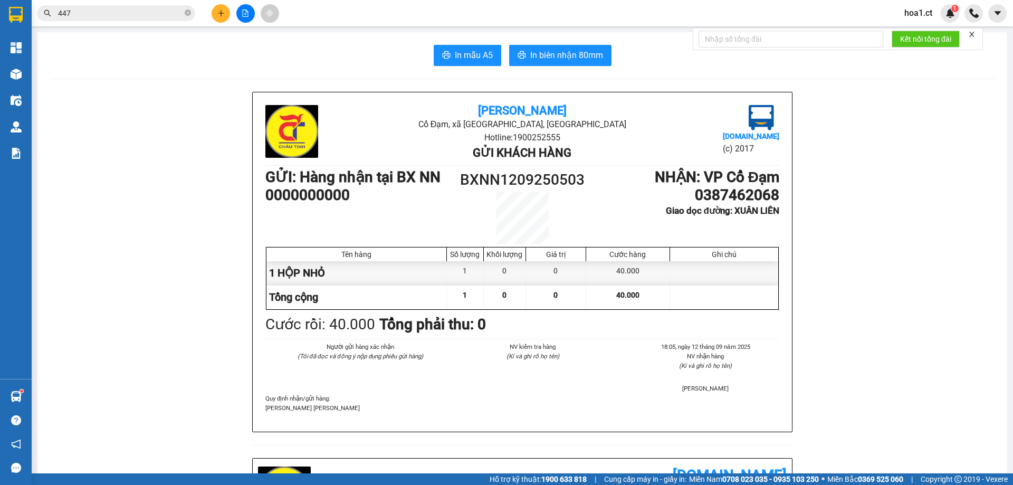
click at [149, 16] on input "447" at bounding box center [120, 13] width 125 height 12
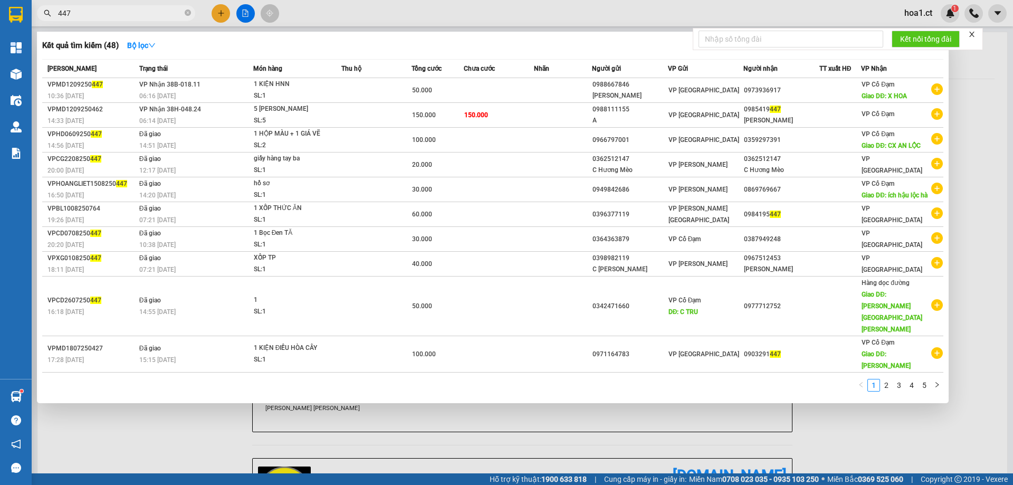
click at [149, 16] on input "447" at bounding box center [120, 13] width 125 height 12
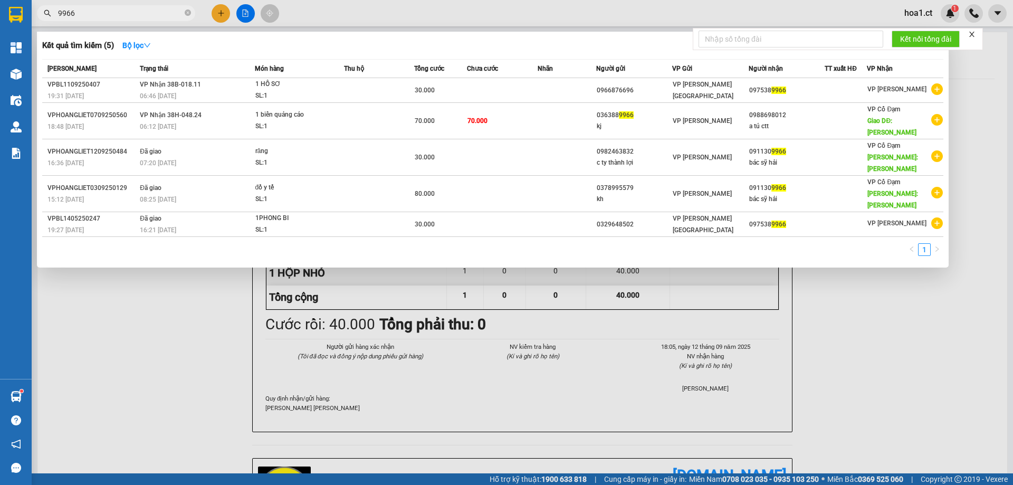
type input "9966"
